Goal: Task Accomplishment & Management: Manage account settings

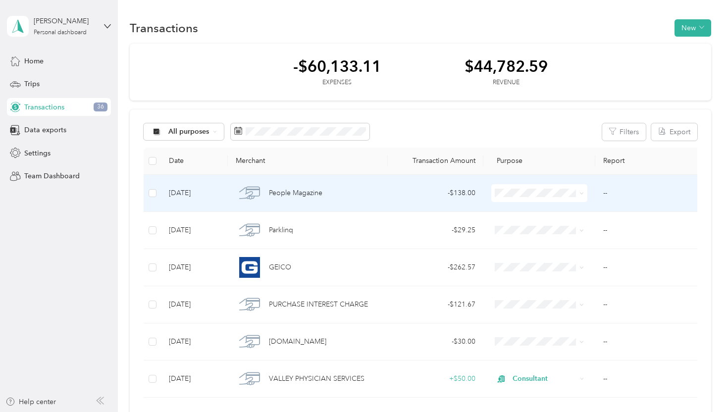
click at [636, 191] on td "--" at bounding box center [648, 193] width 106 height 37
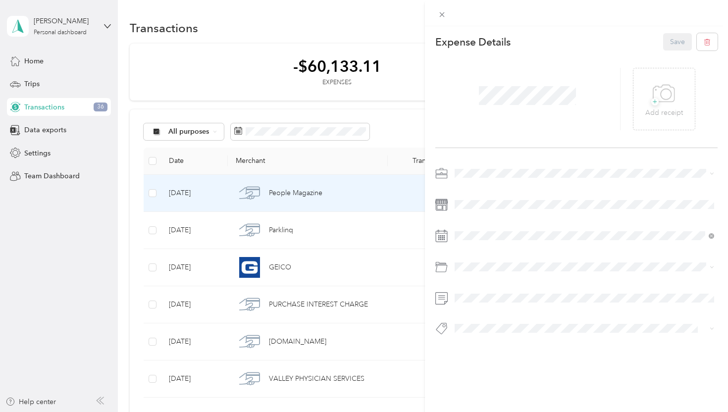
click at [476, 245] on li "Consultant" at bounding box center [584, 239] width 267 height 17
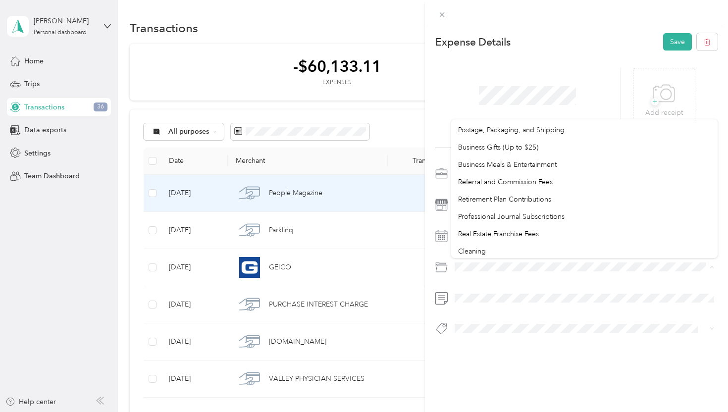
scroll to position [633, 0]
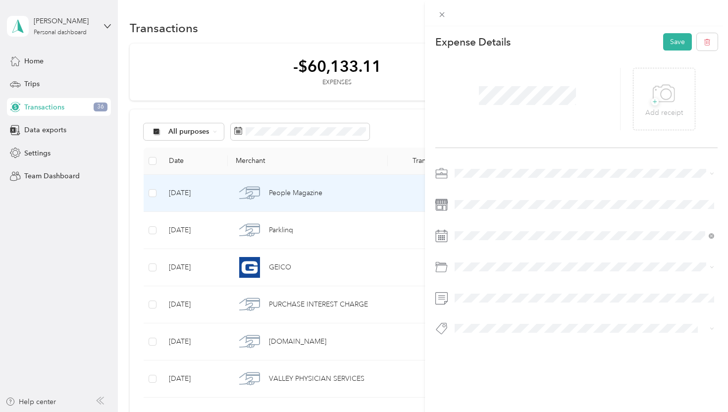
click at [528, 217] on li "Professional Journal Subscriptions" at bounding box center [584, 214] width 267 height 17
click at [676, 42] on button "Save" at bounding box center [677, 41] width 29 height 17
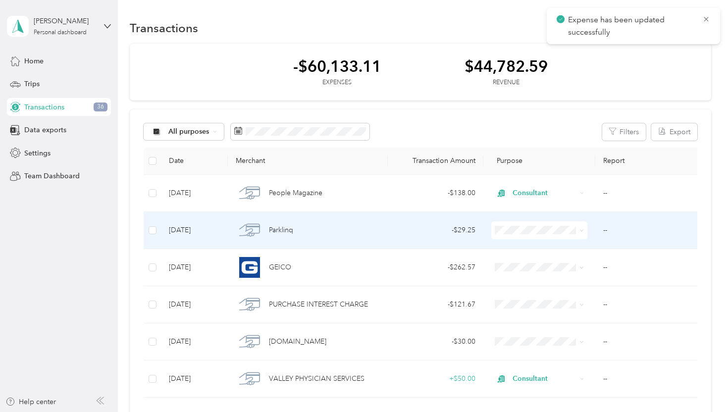
click at [635, 235] on td "--" at bounding box center [648, 230] width 106 height 37
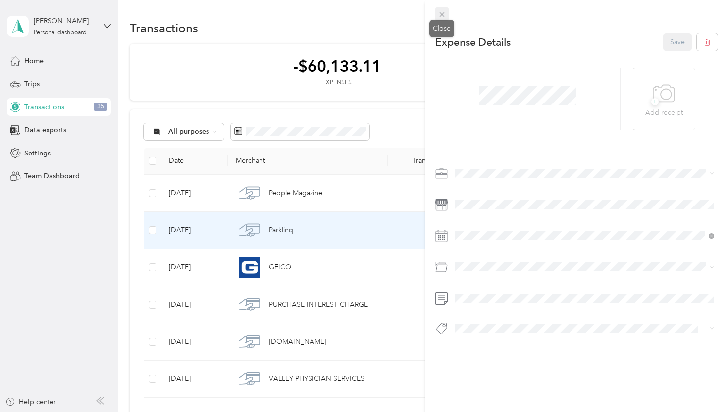
click at [442, 13] on icon at bounding box center [442, 14] width 8 height 8
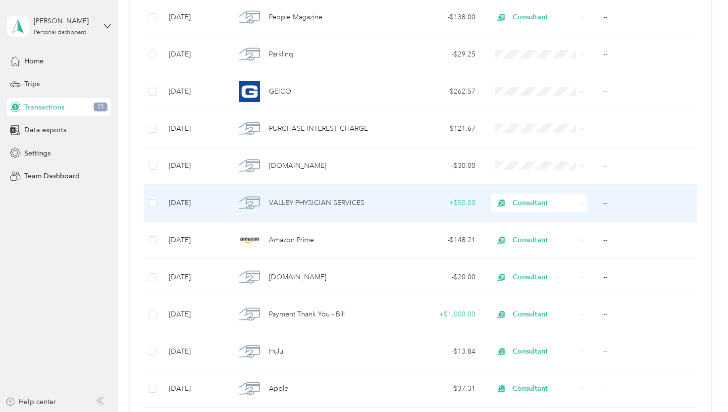
scroll to position [177, 0]
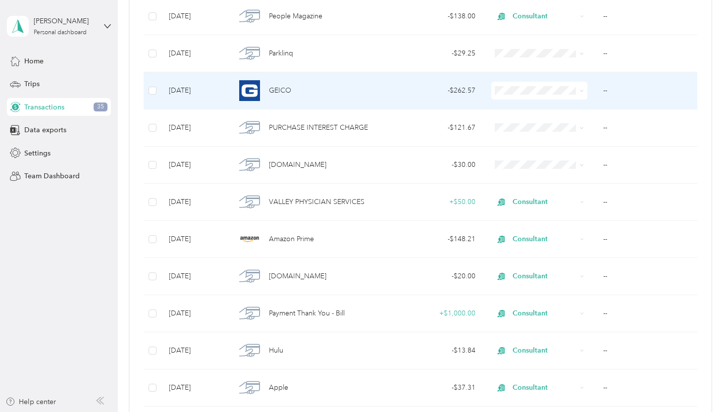
click at [629, 99] on td "--" at bounding box center [648, 90] width 106 height 37
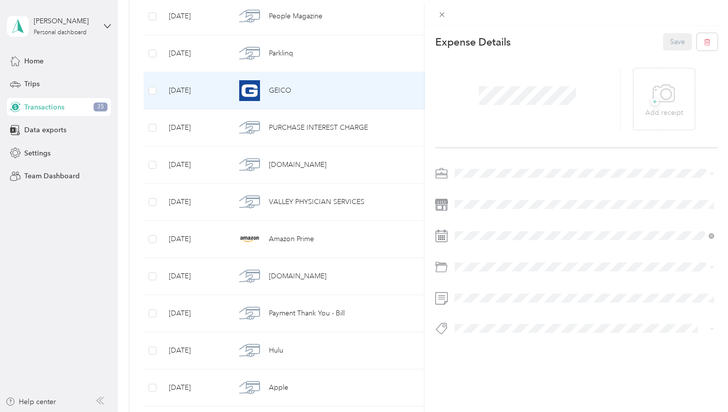
click at [485, 243] on li "Consultant" at bounding box center [584, 239] width 267 height 17
click at [670, 47] on button "Save" at bounding box center [677, 41] width 29 height 17
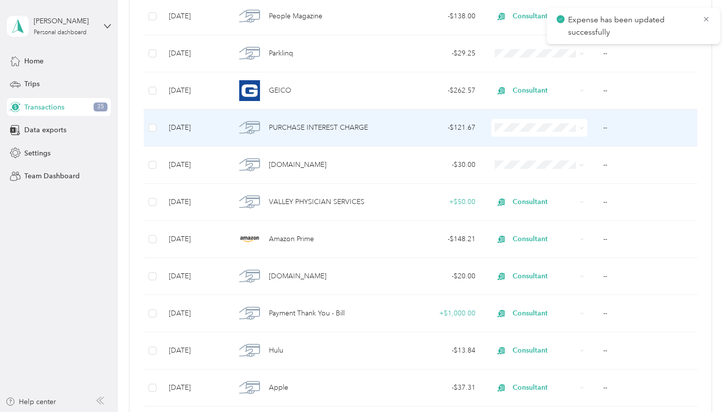
click at [636, 120] on td "--" at bounding box center [648, 127] width 106 height 37
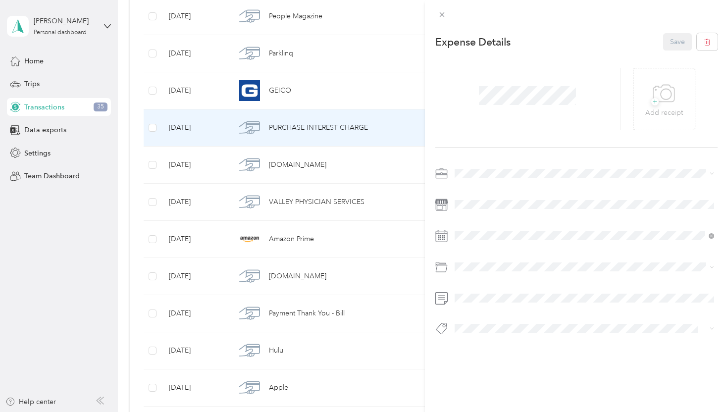
click at [480, 244] on li "Consultant" at bounding box center [584, 236] width 267 height 17
click at [679, 41] on button "Save" at bounding box center [677, 41] width 29 height 17
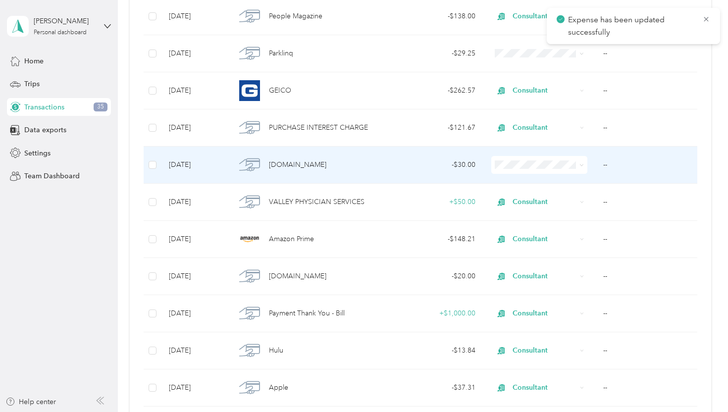
click at [653, 169] on td "--" at bounding box center [648, 164] width 106 height 37
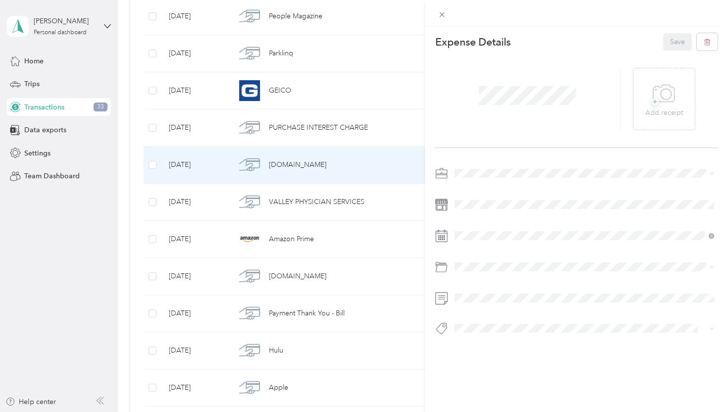
click at [478, 168] on span at bounding box center [584, 173] width 267 height 16
click at [486, 238] on span "Consultant" at bounding box center [474, 237] width 33 height 8
click at [683, 39] on button "Save" at bounding box center [677, 41] width 29 height 17
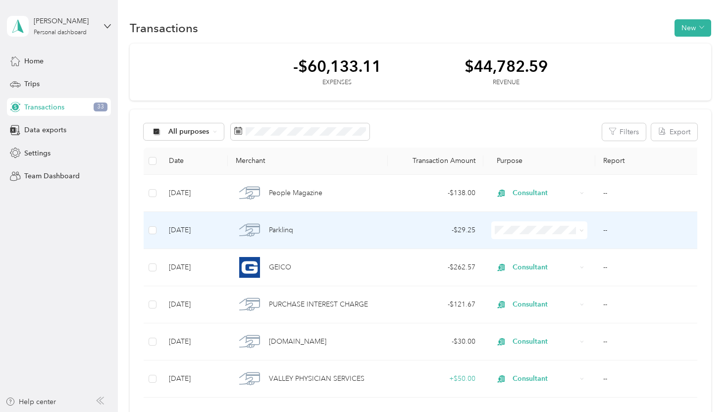
click at [658, 233] on td "--" at bounding box center [648, 230] width 106 height 37
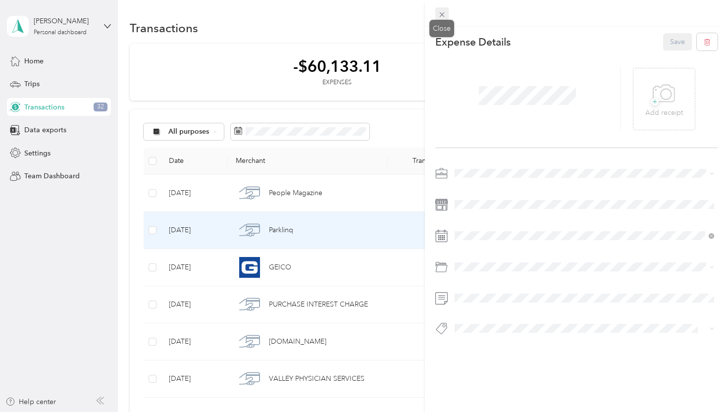
click at [441, 15] on icon at bounding box center [442, 14] width 8 height 8
